Goal: Task Accomplishment & Management: Manage account settings

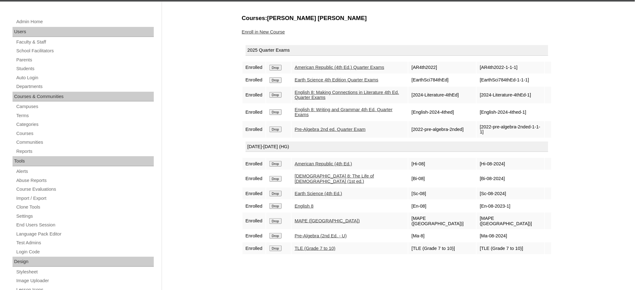
scroll to position [83, 0]
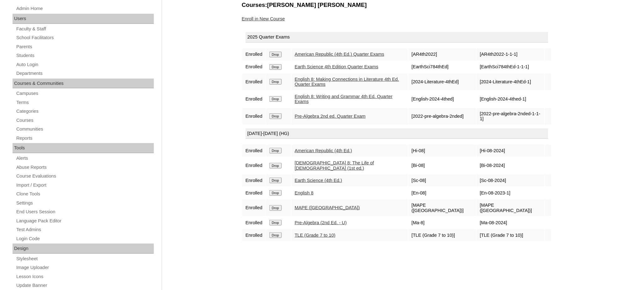
click at [276, 57] on input "Drop" at bounding box center [276, 55] width 12 height 6
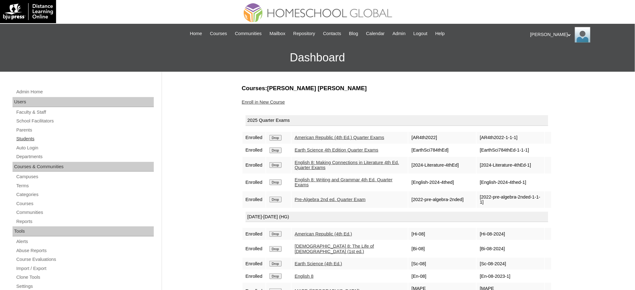
click at [22, 138] on link "Students" at bounding box center [85, 139] width 138 height 8
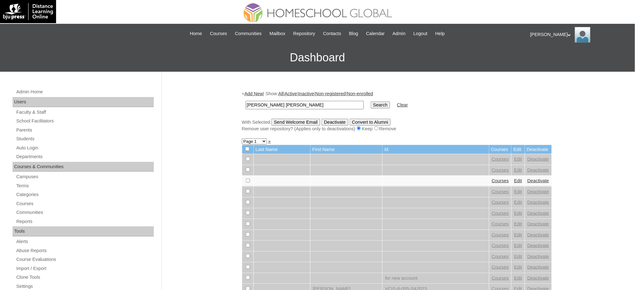
type input "[PERSON_NAME] [PERSON_NAME]"
click at [371, 104] on input "Search" at bounding box center [380, 105] width 19 height 7
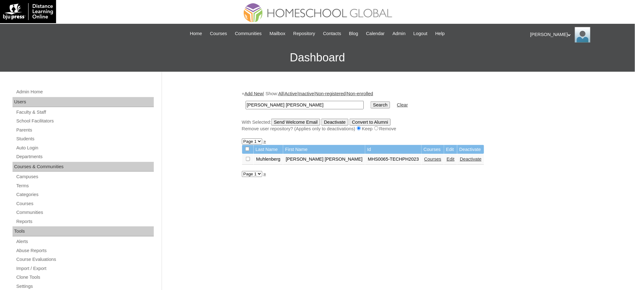
click at [424, 158] on link "Courses" at bounding box center [432, 159] width 17 height 5
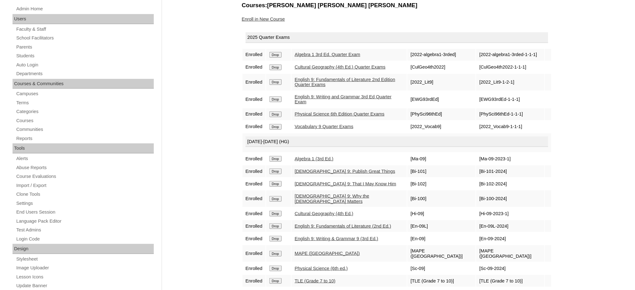
scroll to position [125, 0]
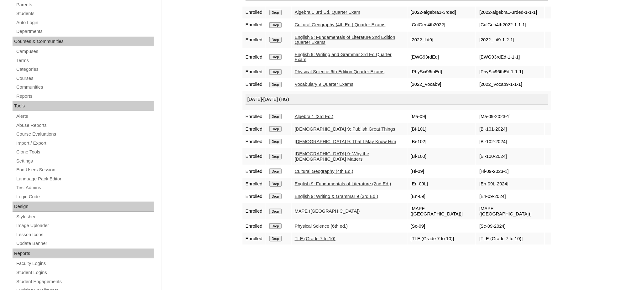
click at [277, 15] on input "Drop" at bounding box center [276, 13] width 12 height 6
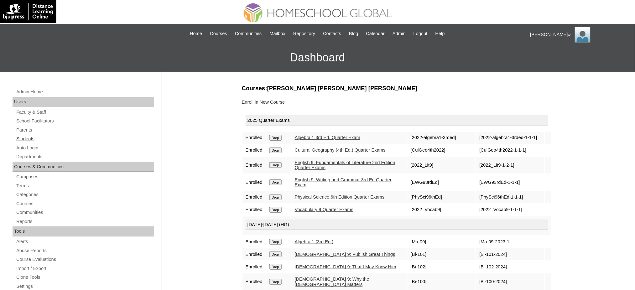
click at [27, 141] on link "Students" at bounding box center [85, 139] width 138 height 8
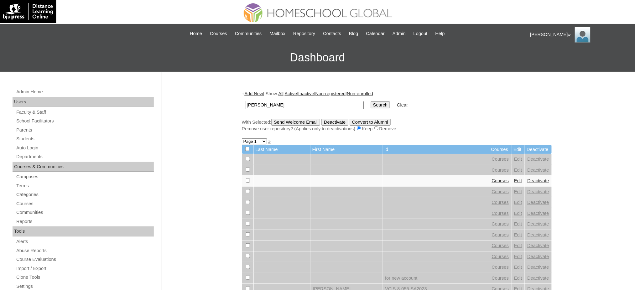
type input "[PERSON_NAME]"
click at [371, 105] on input "Search" at bounding box center [380, 105] width 19 height 7
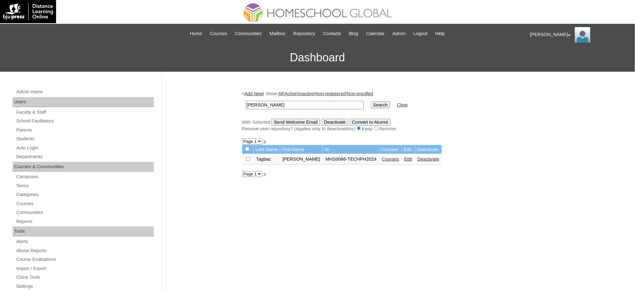
click at [382, 157] on link "Courses" at bounding box center [390, 159] width 17 height 5
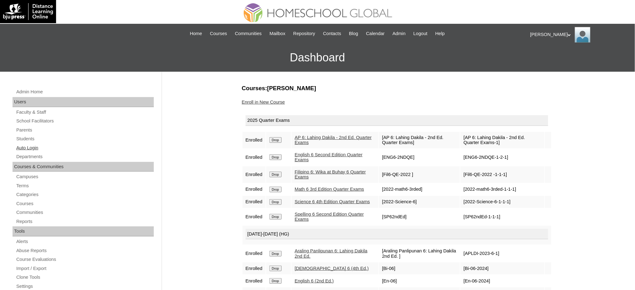
click at [27, 148] on link "Auto Login" at bounding box center [85, 148] width 138 height 8
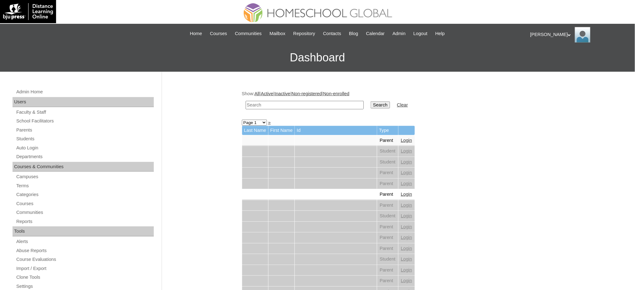
click at [319, 105] on input "text" at bounding box center [305, 105] width 118 height 8
paste input "Toni Ace"
type input "Toni Ace"
click at [371, 104] on input "Search" at bounding box center [380, 105] width 19 height 7
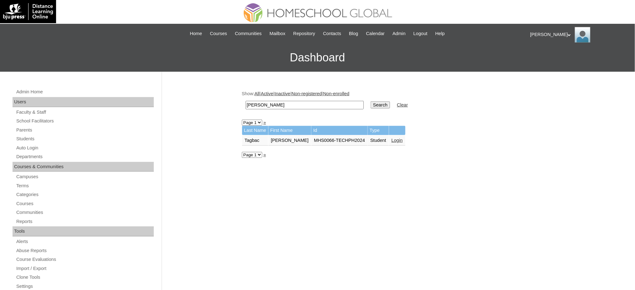
click at [392, 139] on link "Login" at bounding box center [397, 140] width 11 height 5
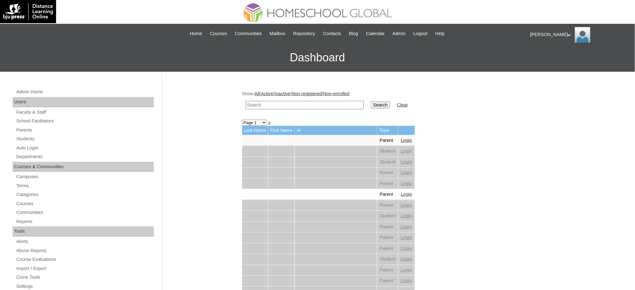
click at [322, 103] on input "text" at bounding box center [305, 105] width 118 height 8
paste input "Charlize Gavryl"
type input "[PERSON_NAME]"
click at [371, 102] on input "Search" at bounding box center [380, 105] width 19 height 7
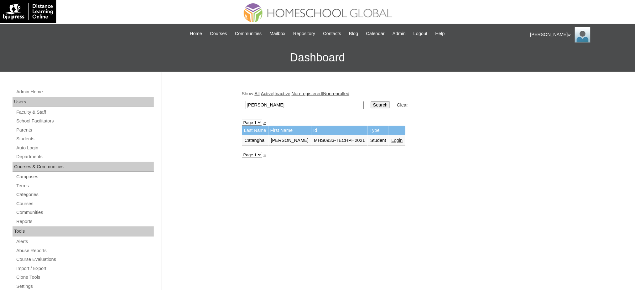
click at [396, 138] on link "Login" at bounding box center [397, 140] width 11 height 5
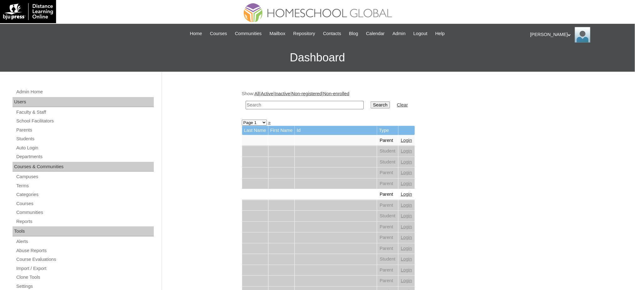
click at [303, 103] on input "text" at bounding box center [305, 105] width 118 height 8
paste input "[PERSON_NAME]"
type input "[PERSON_NAME]"
click at [371, 102] on input "Search" at bounding box center [380, 105] width 19 height 7
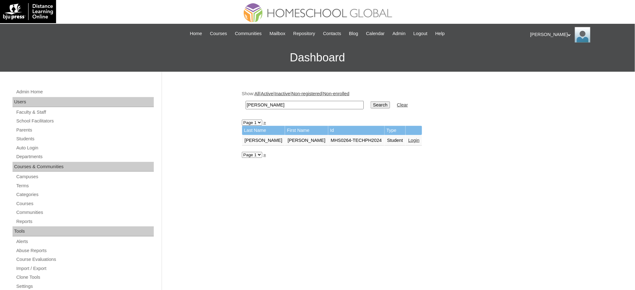
click at [408, 138] on link "Login" at bounding box center [413, 140] width 11 height 5
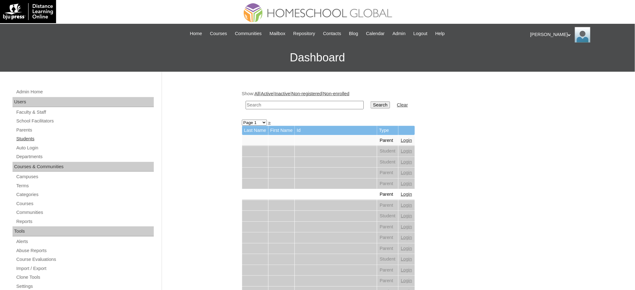
click at [27, 139] on link "Students" at bounding box center [85, 139] width 138 height 8
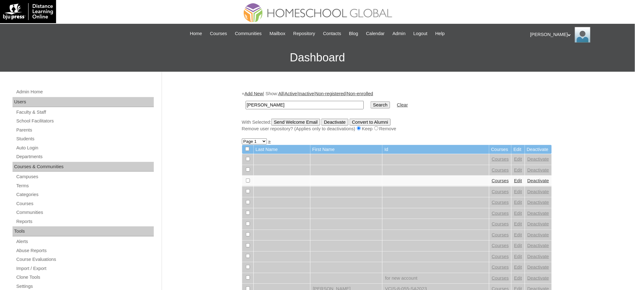
type input "[PERSON_NAME]"
click at [368, 100] on td "Search" at bounding box center [381, 105] width 26 height 15
click at [371, 102] on input "Search" at bounding box center [380, 105] width 19 height 7
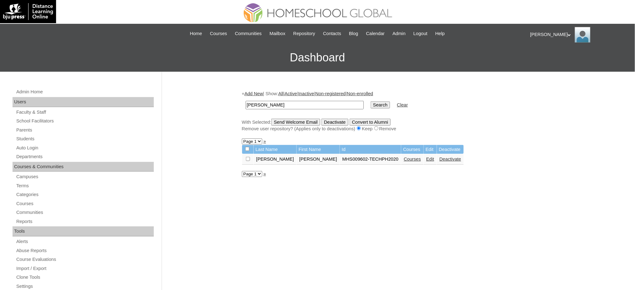
click at [404, 157] on link "Courses" at bounding box center [412, 159] width 17 height 5
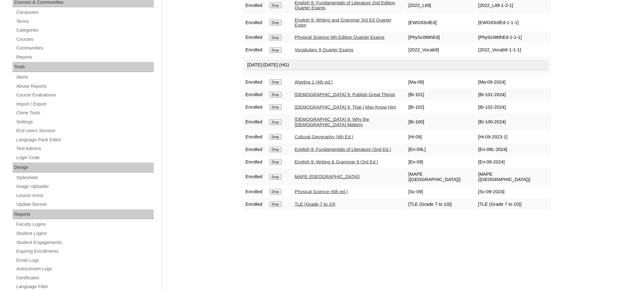
scroll to position [167, 0]
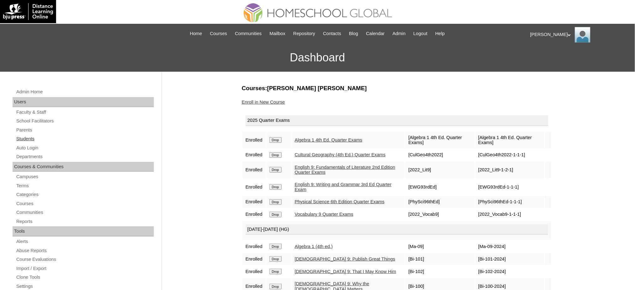
click at [26, 138] on link "Students" at bounding box center [85, 139] width 138 height 8
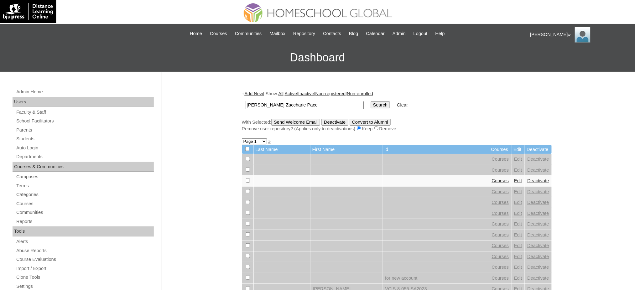
type input "Kwok Fung Zaccharie Pace"
click at [371, 107] on input "Search" at bounding box center [380, 105] width 19 height 7
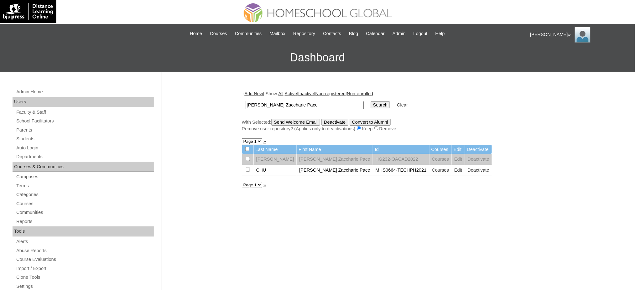
click at [432, 168] on link "Courses" at bounding box center [440, 170] width 17 height 5
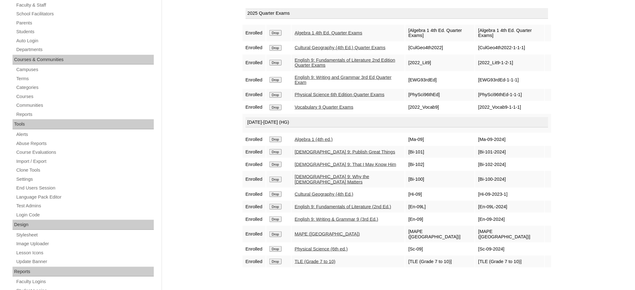
scroll to position [167, 0]
